Goal: Information Seeking & Learning: Check status

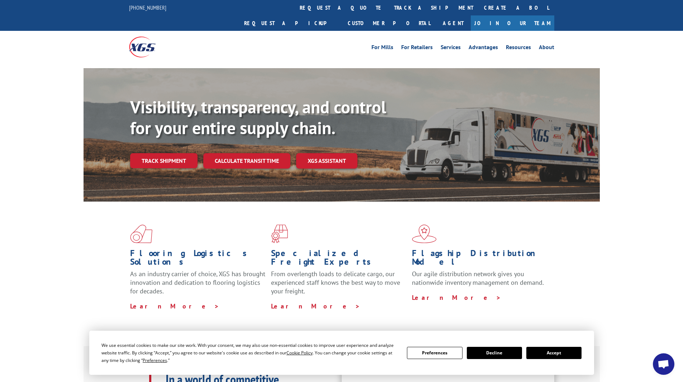
drag, startPoint x: 313, startPoint y: 10, endPoint x: 316, endPoint y: 17, distance: 8.1
click at [389, 10] on link "track a shipment" at bounding box center [434, 7] width 90 height 15
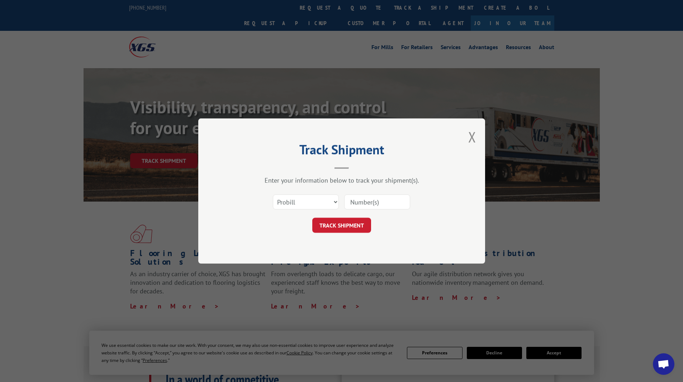
click at [357, 202] on input at bounding box center [377, 201] width 66 height 15
paste input "14199320"
type input "14199320"
click at [347, 220] on button "TRACK SHIPMENT" at bounding box center [341, 225] width 59 height 15
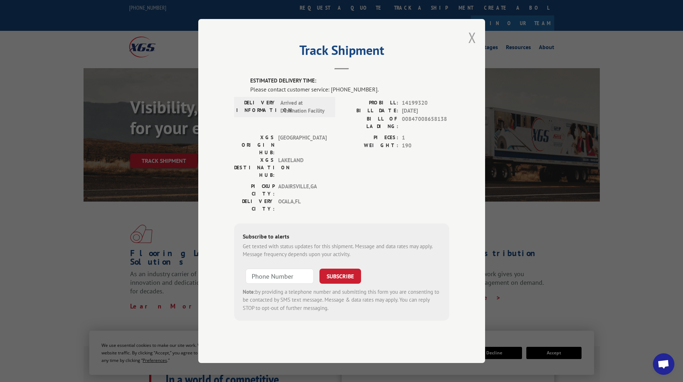
click at [470, 47] on button "Close modal" at bounding box center [472, 37] width 8 height 19
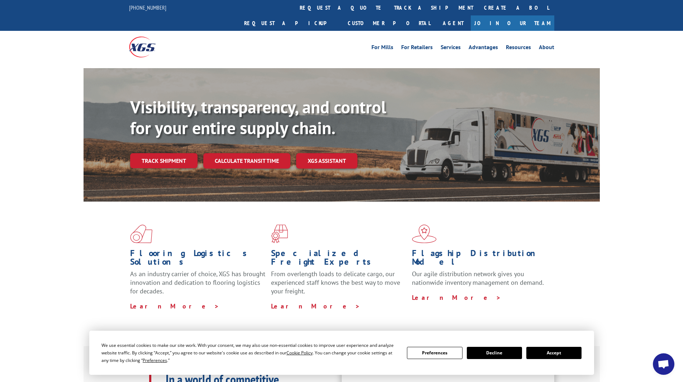
click at [389, 12] on link "track a shipment" at bounding box center [434, 7] width 90 height 15
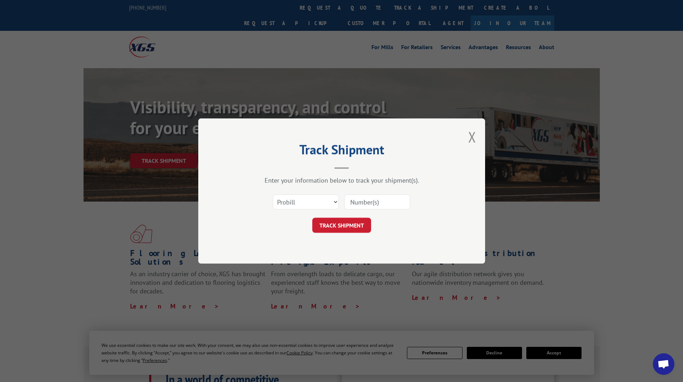
click at [361, 204] on input at bounding box center [377, 201] width 66 height 15
paste input "17685512"
type input "17685512"
click at [345, 225] on button "TRACK SHIPMENT" at bounding box center [341, 225] width 59 height 15
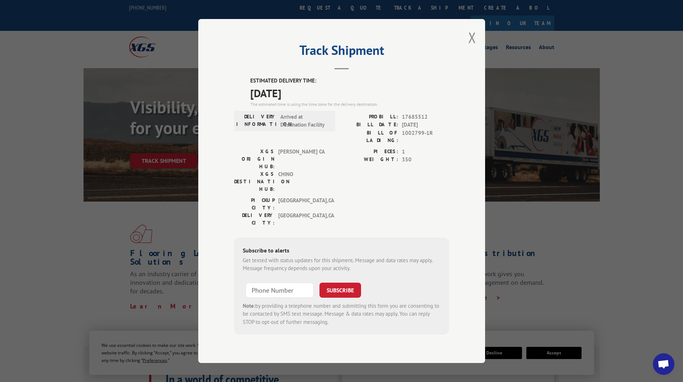
click at [479, 46] on div "Track Shipment ESTIMATED DELIVERY TIME: [DATE] The estimated time is using the …" at bounding box center [341, 191] width 287 height 344
click at [472, 47] on button "Close modal" at bounding box center [472, 37] width 8 height 19
